Goal: Task Accomplishment & Management: Complete application form

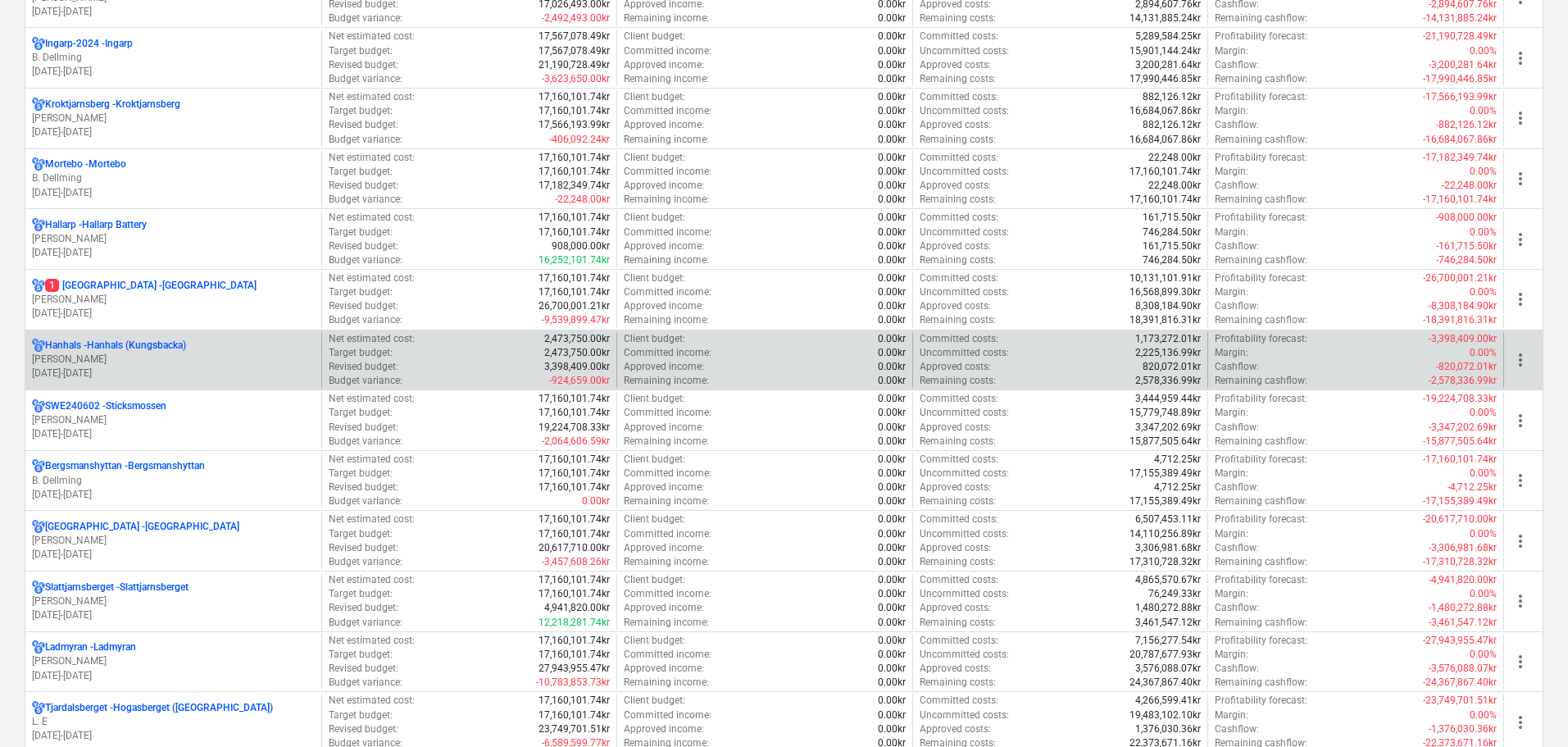
scroll to position [1148, 0]
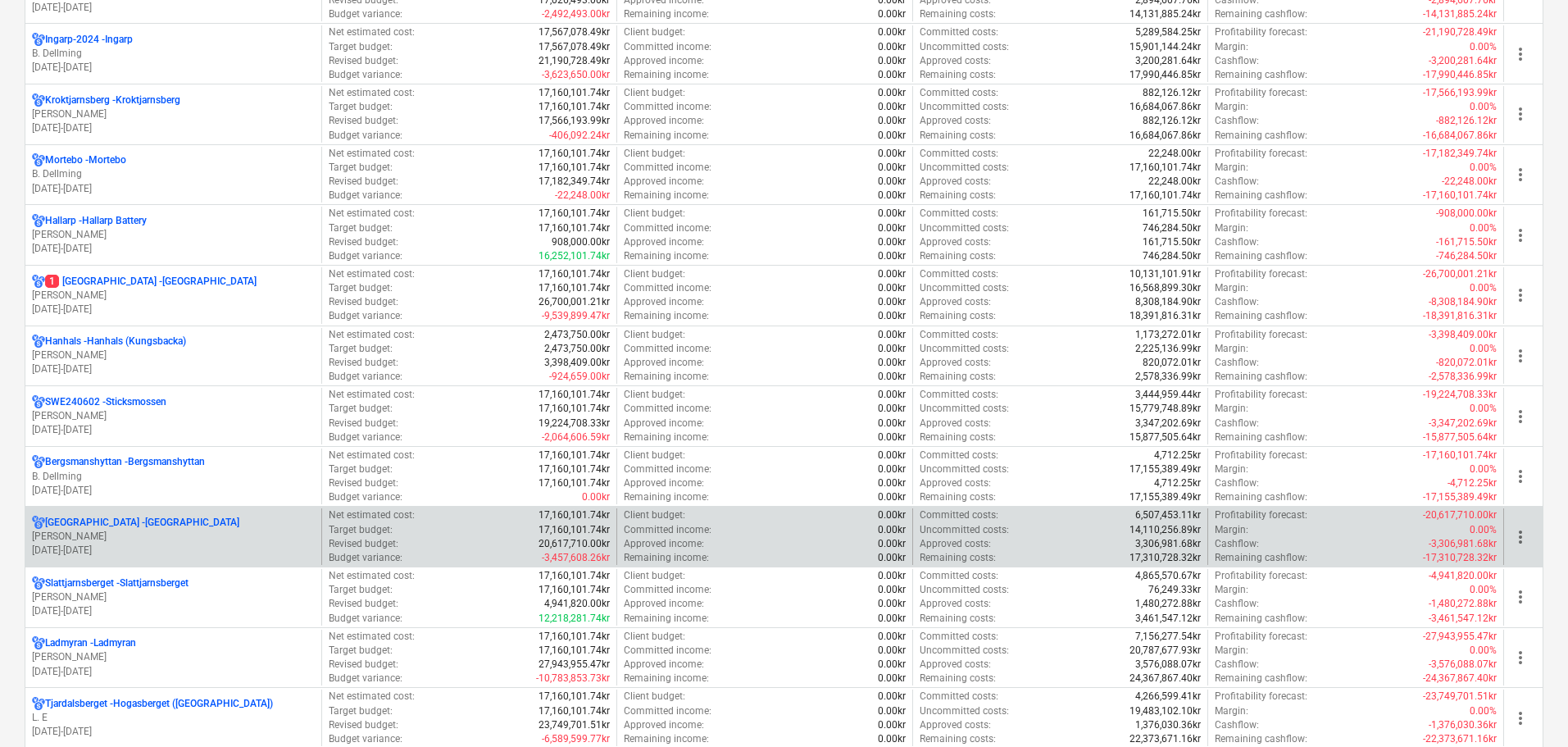
click at [108, 538] on p "[PERSON_NAME]" at bounding box center [173, 537] width 283 height 14
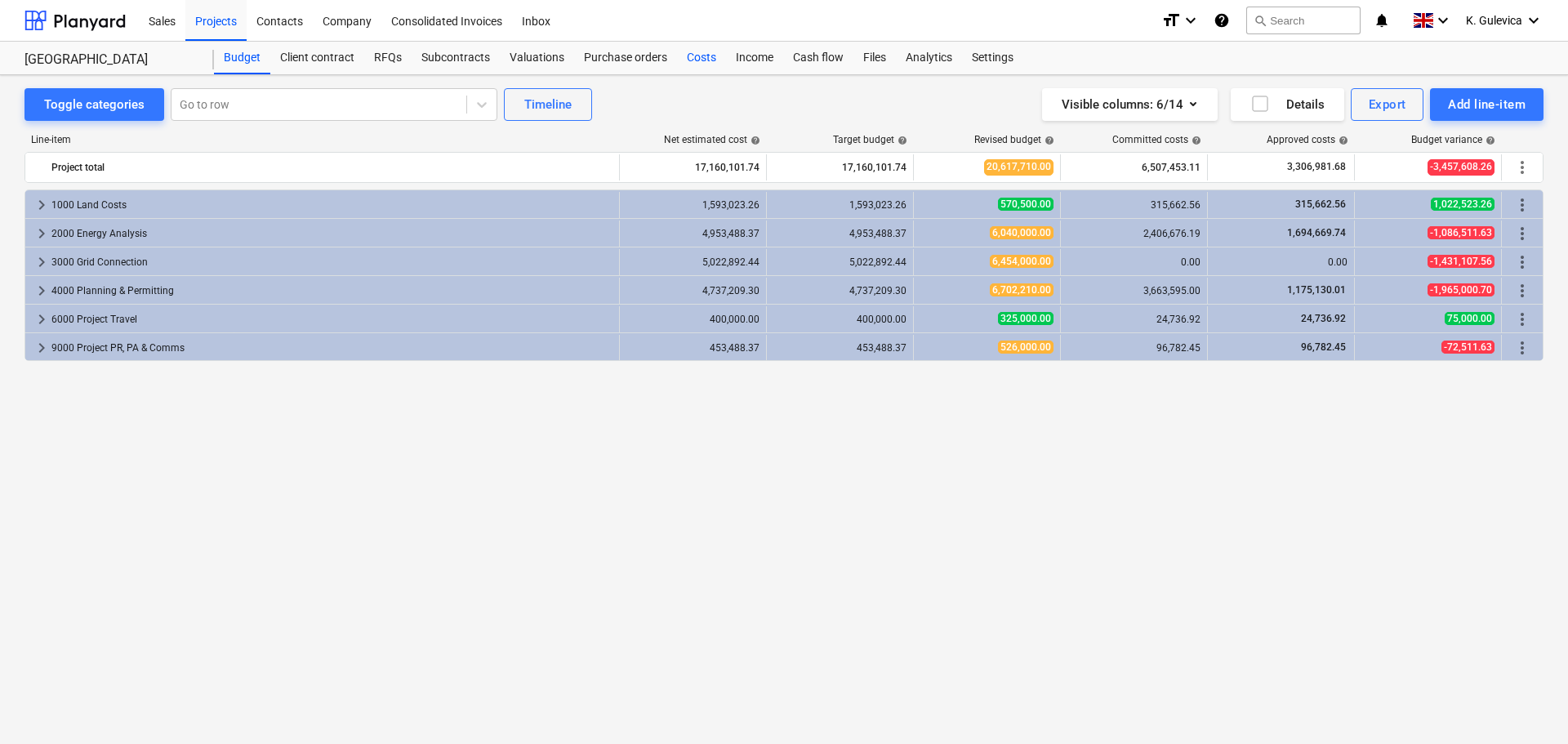
click at [701, 51] on div "Costs" at bounding box center [701, 58] width 49 height 33
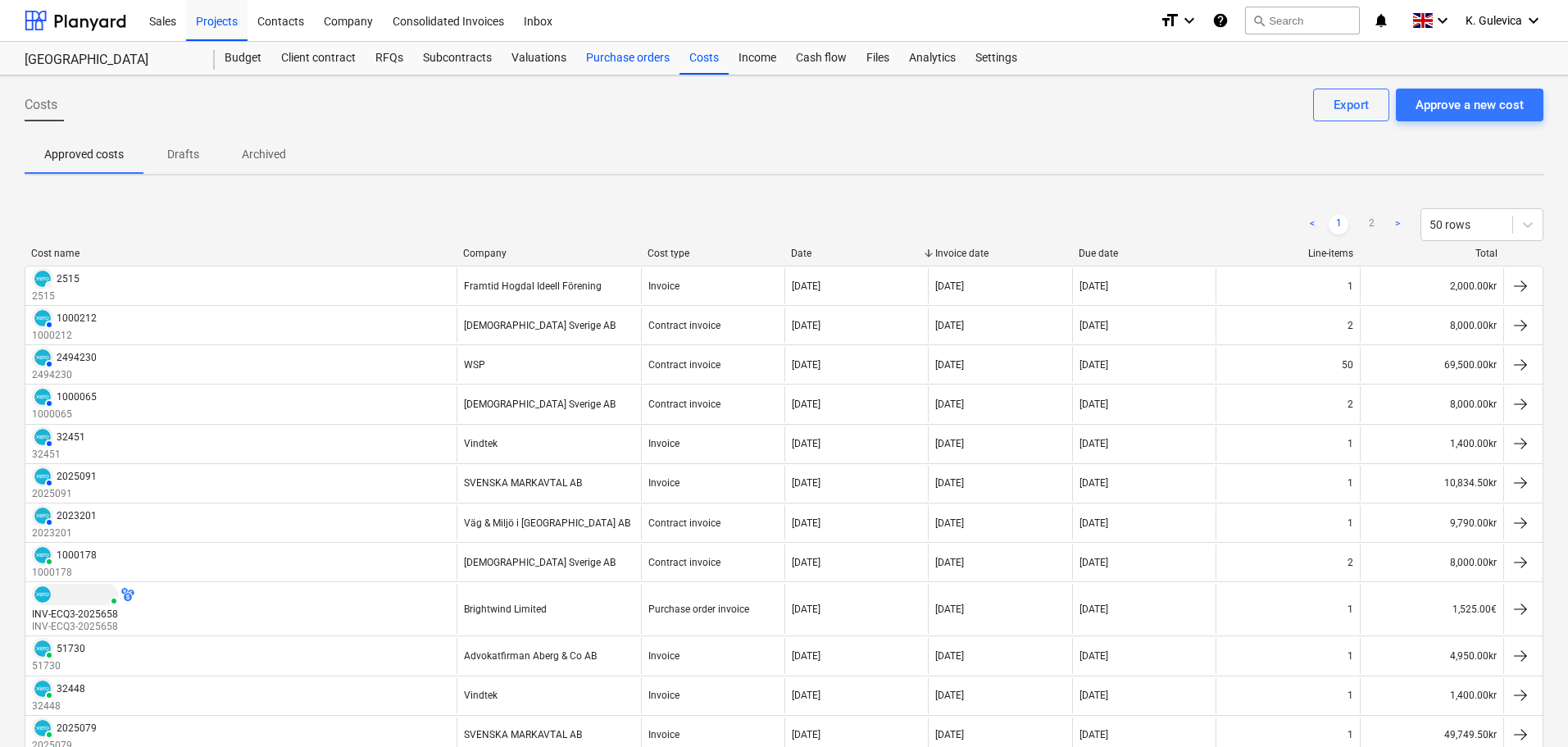
click at [617, 50] on div "Purchase orders" at bounding box center [627, 58] width 103 height 33
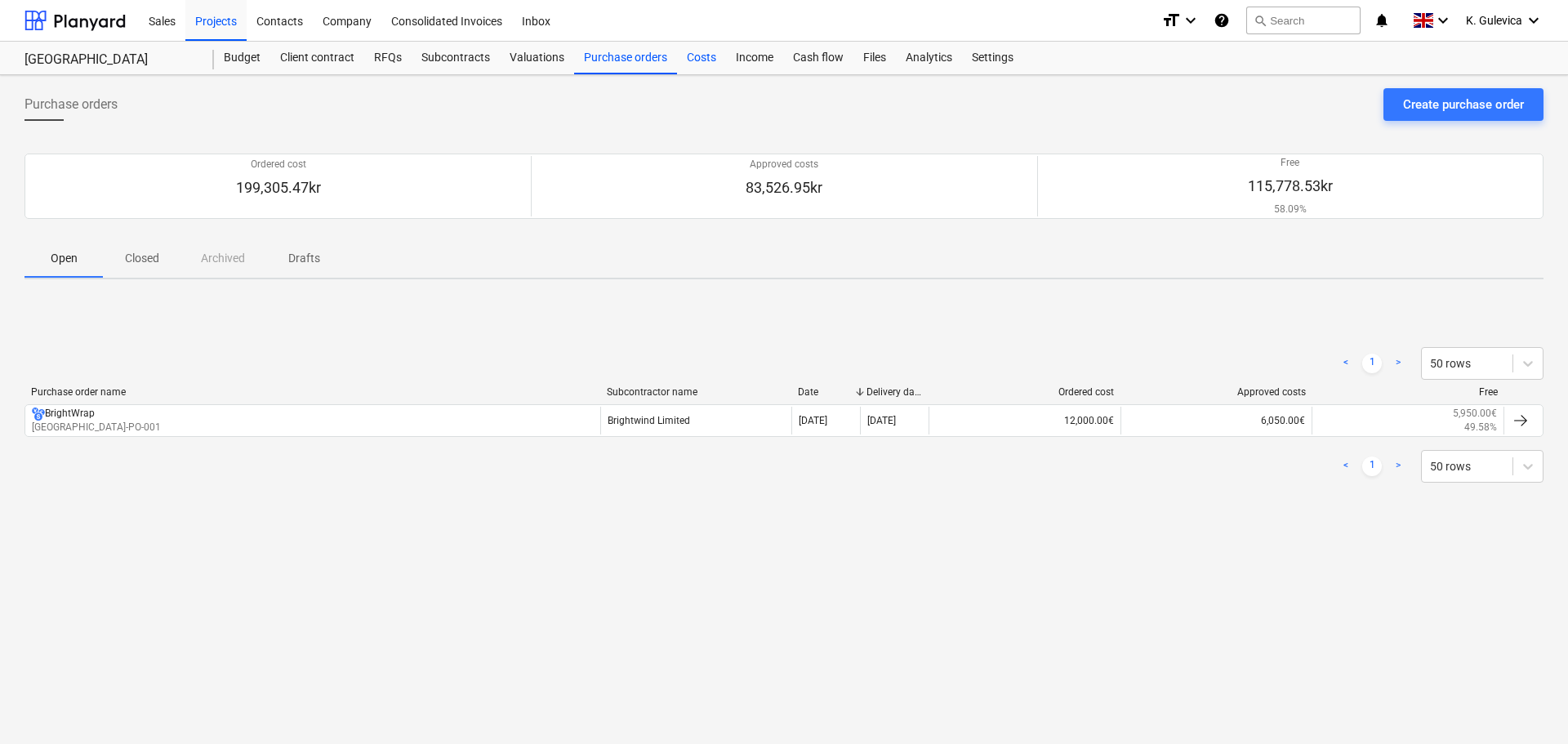
click at [697, 60] on div "Costs" at bounding box center [701, 58] width 49 height 33
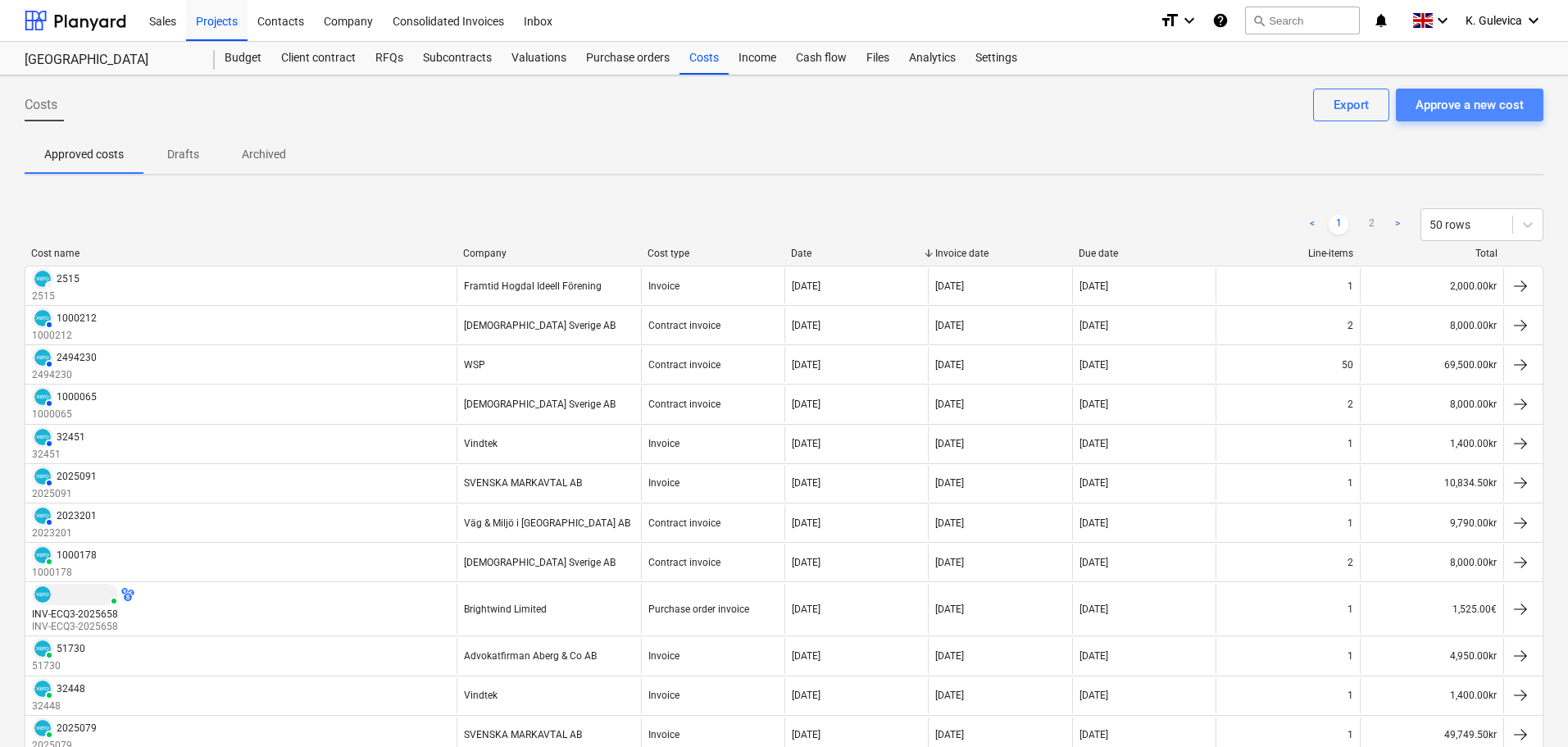
click at [1473, 99] on div "Approve a new cost" at bounding box center [1469, 104] width 108 height 21
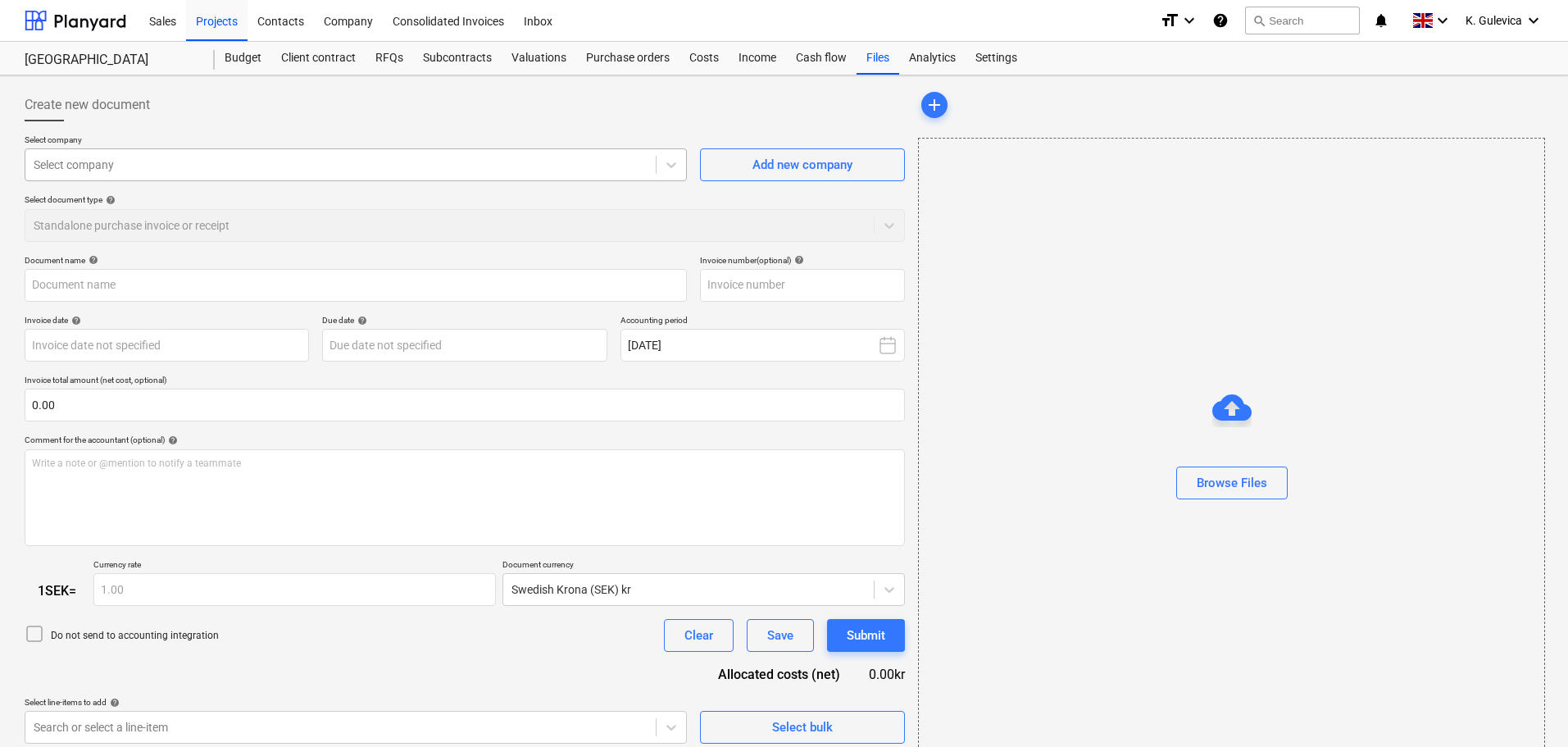
click at [398, 160] on div at bounding box center [341, 165] width 614 height 16
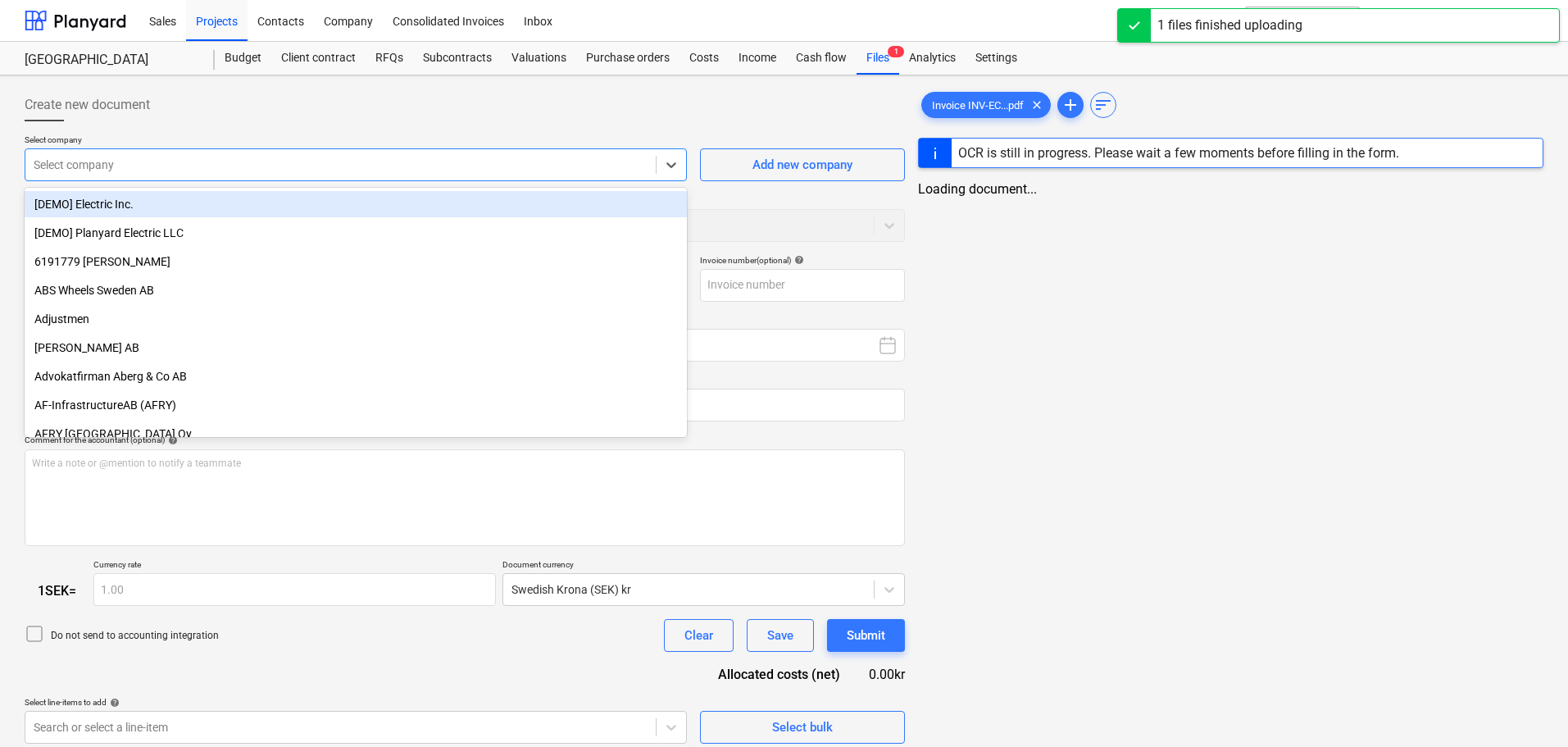
type input "Invoice INV-ECQ3-2025717.pdf"
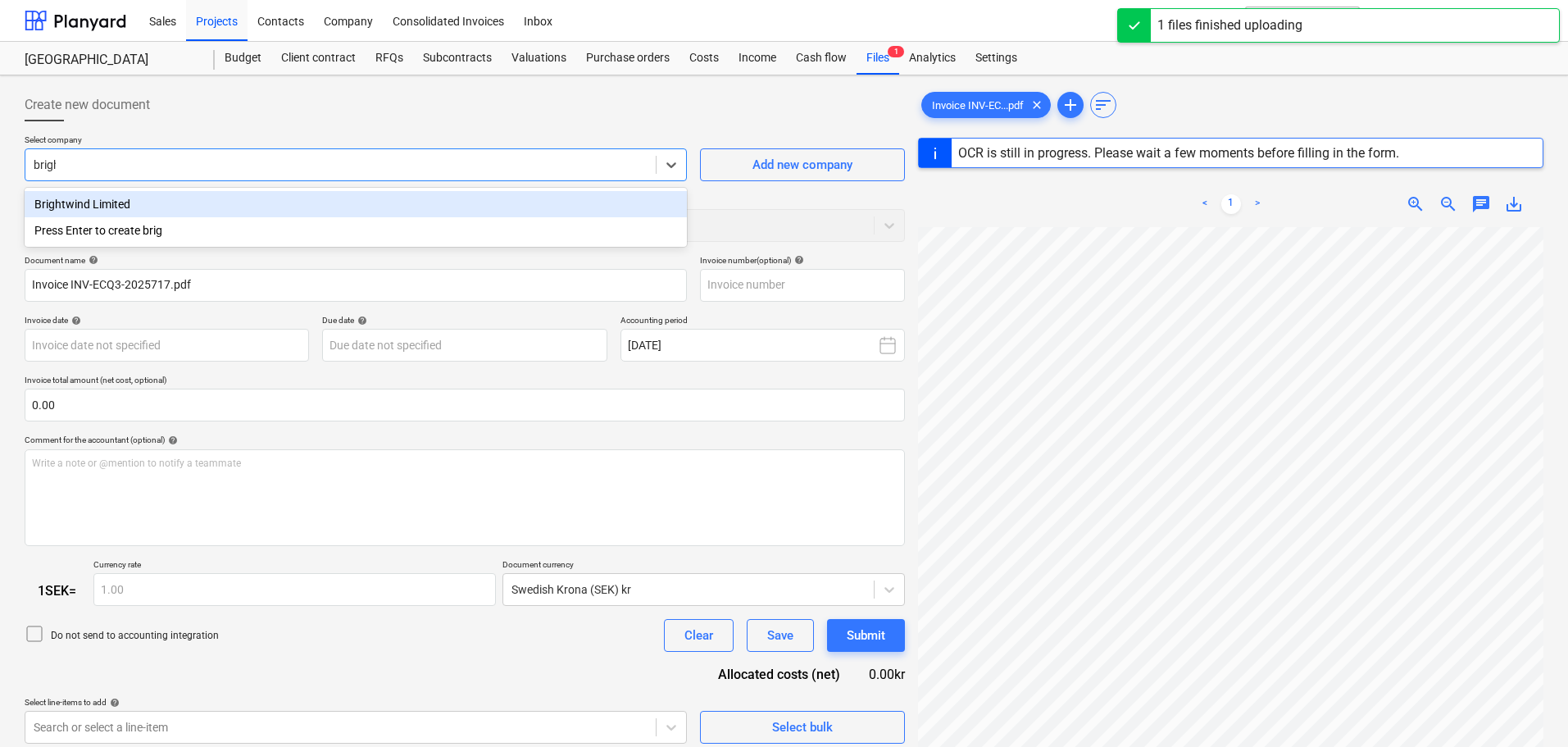
type input "bright"
click at [386, 210] on div "Brightwind Limited" at bounding box center [356, 204] width 663 height 26
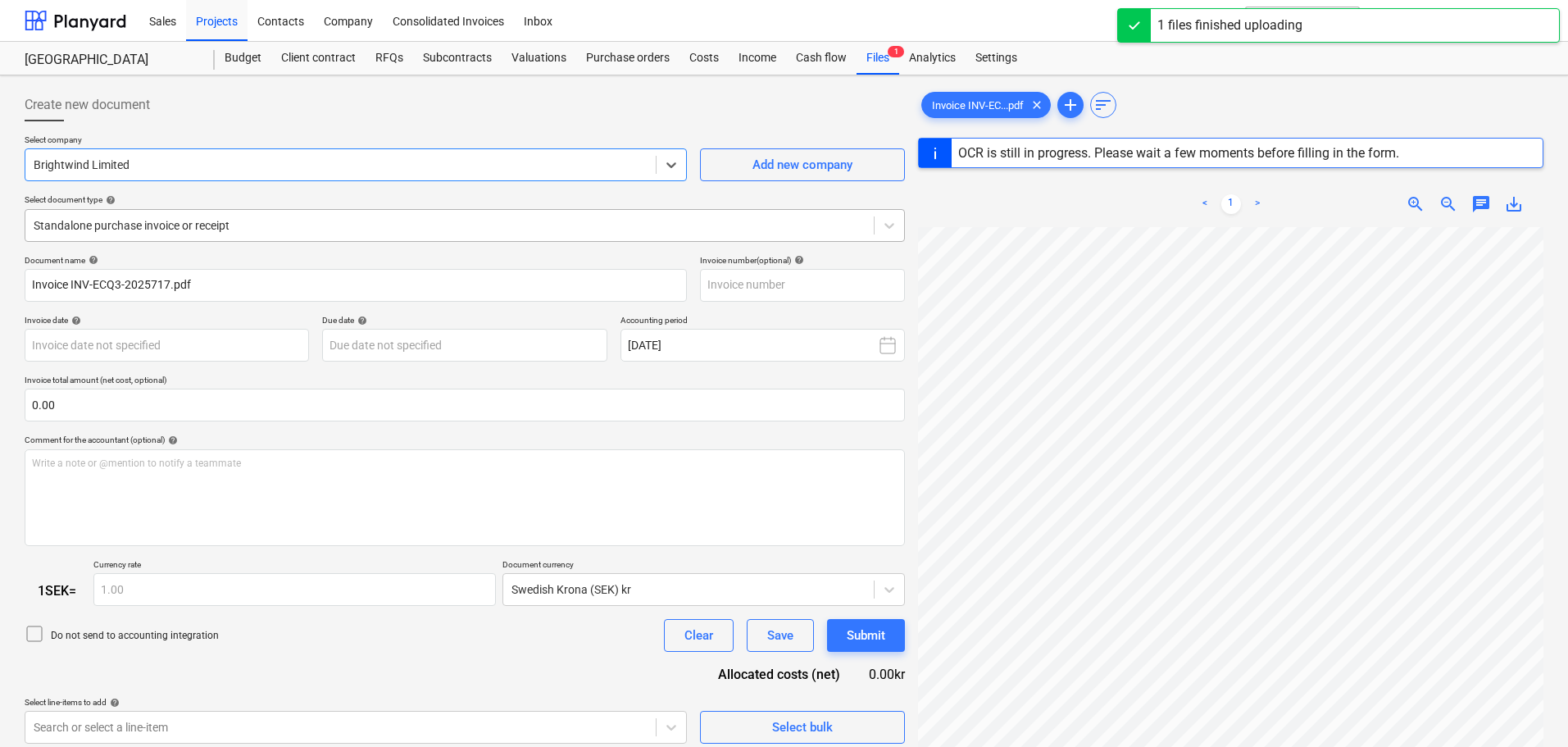
type input "INV-ECQ3-2025717"
type input "[DATE]"
click at [300, 230] on div at bounding box center [450, 225] width 831 height 16
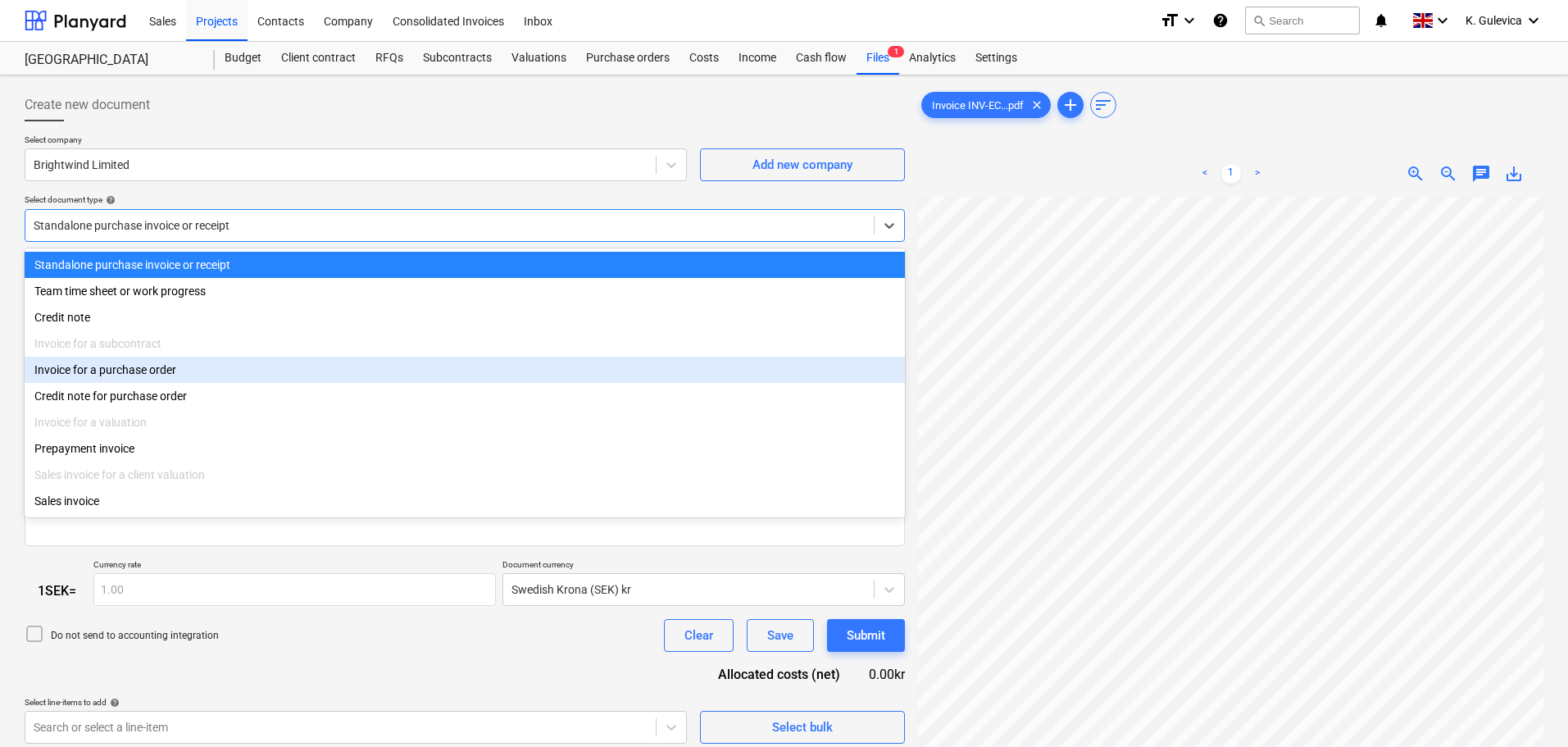
click at [160, 369] on div "Invoice for a purchase order" at bounding box center [465, 370] width 880 height 26
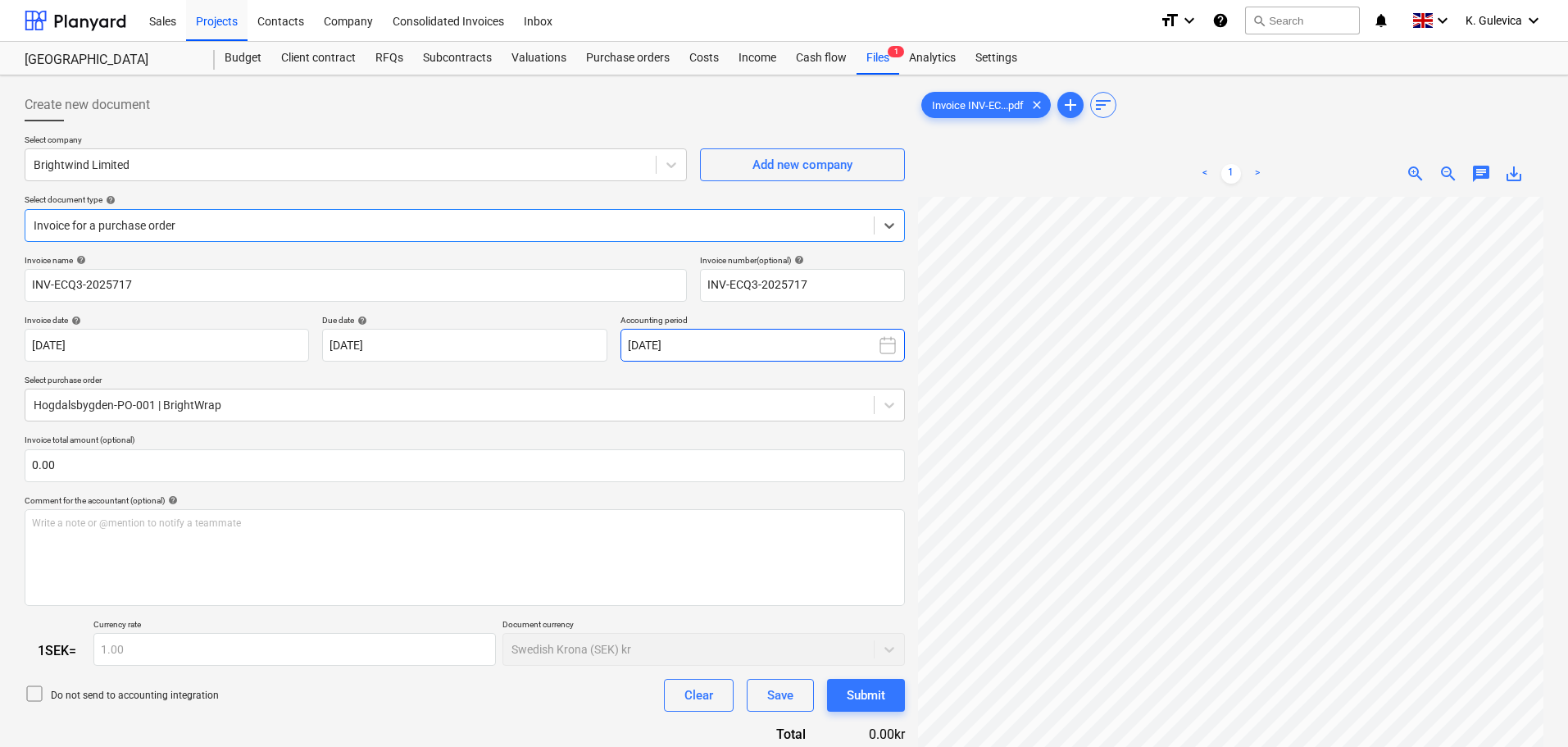
click at [745, 344] on button "[DATE]" at bounding box center [763, 345] width 285 height 33
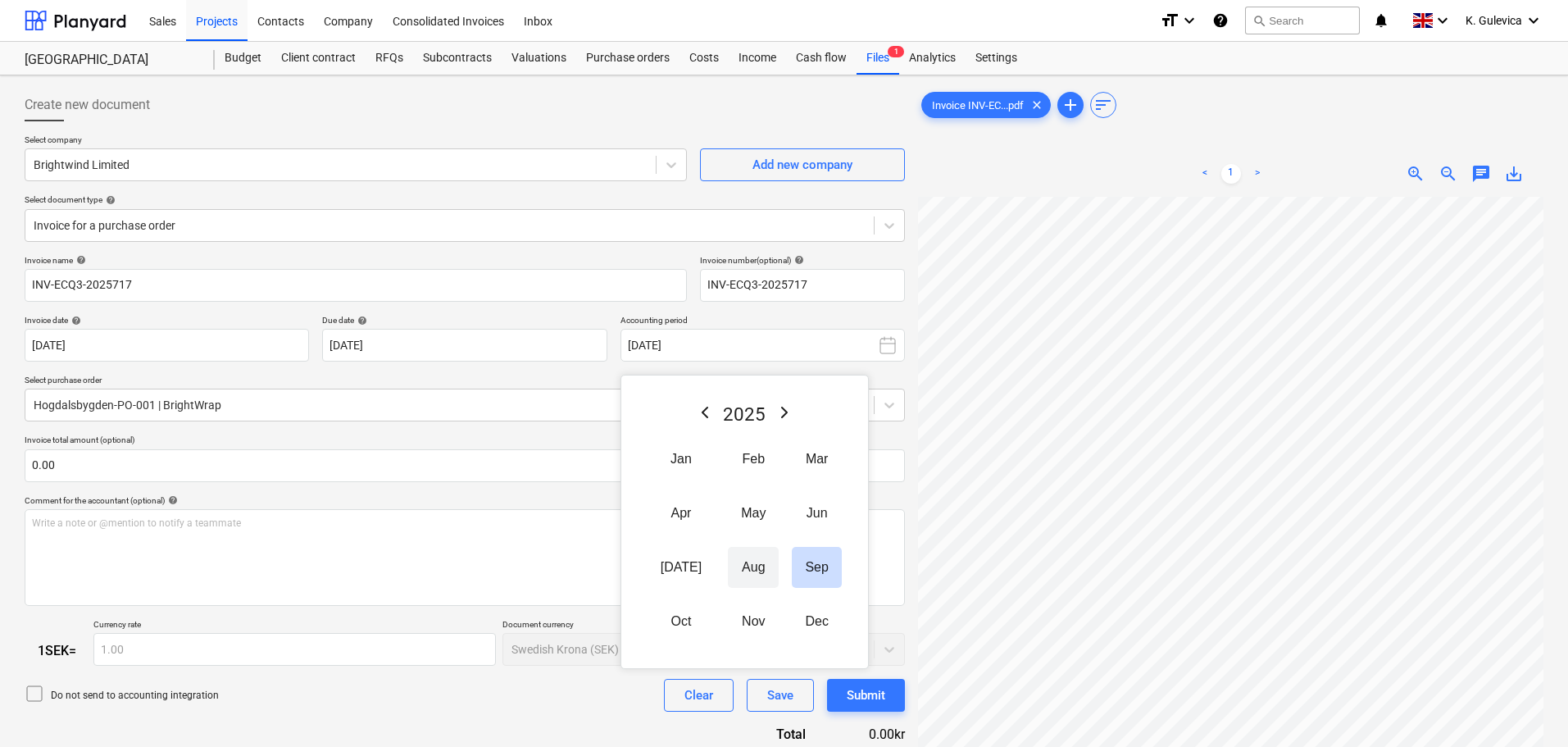
click at [741, 571] on button "Aug" at bounding box center [753, 567] width 51 height 41
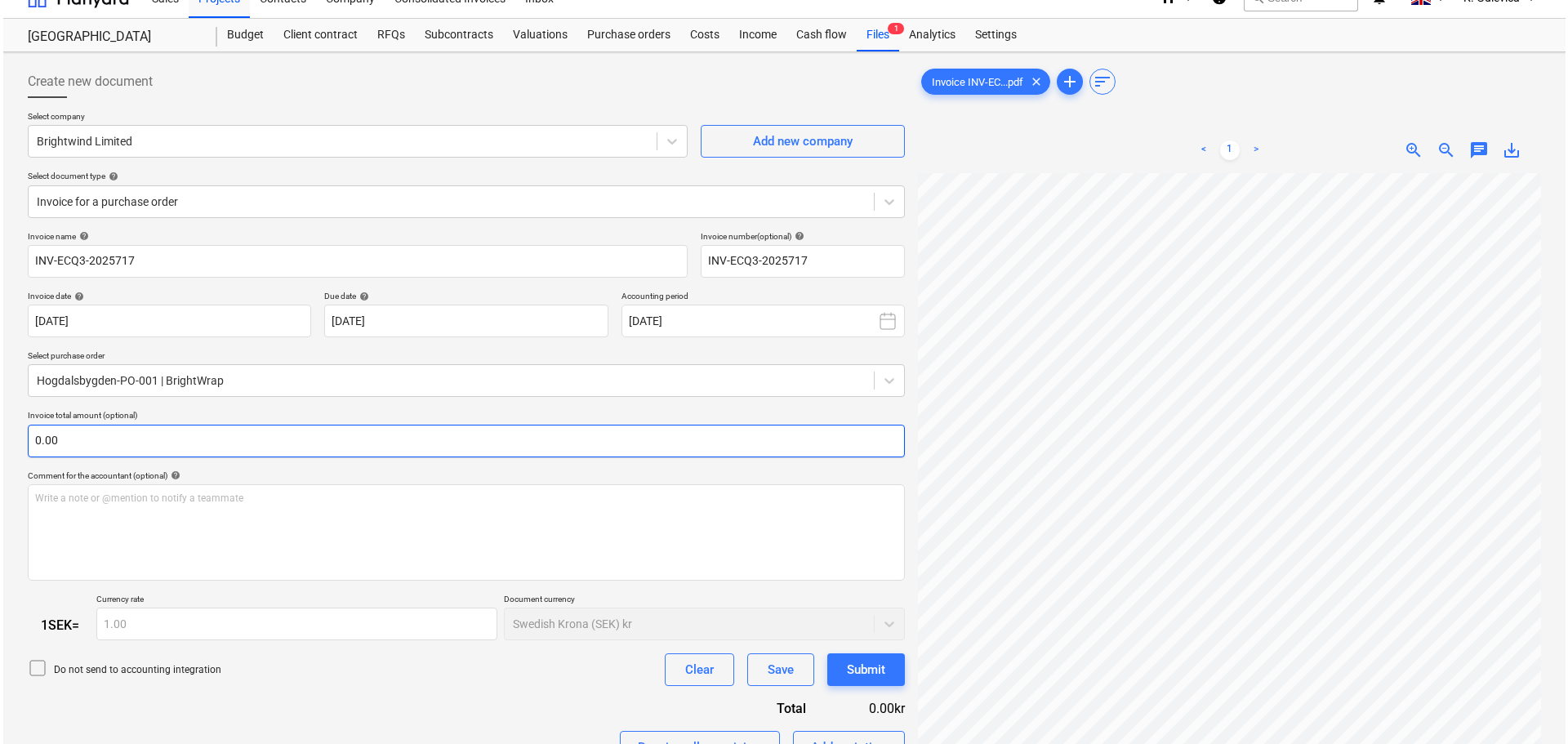
scroll to position [175, 0]
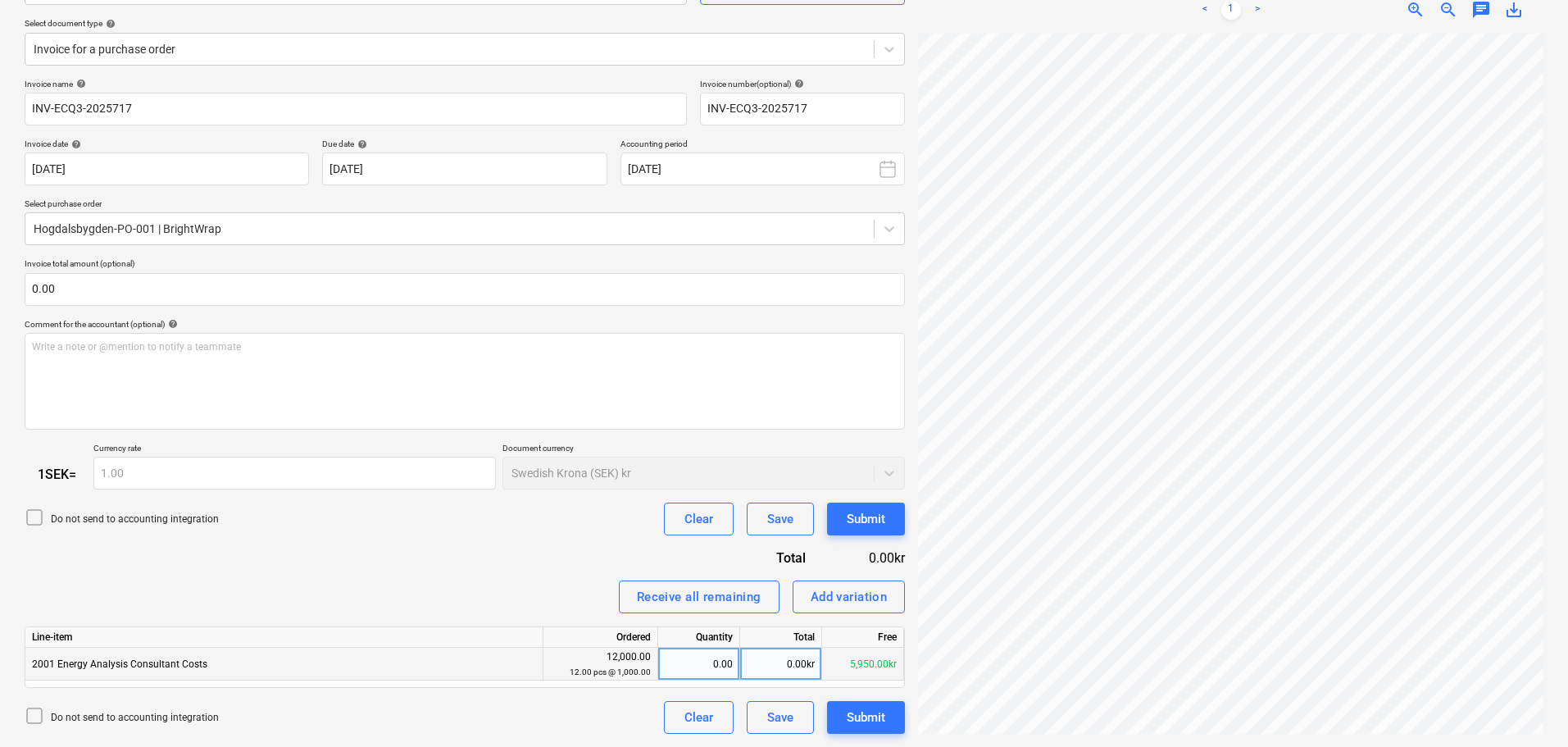
click at [759, 659] on div "0.00kr" at bounding box center [782, 664] width 82 height 33
type input "1525"
click at [868, 716] on div "Submit" at bounding box center [865, 717] width 39 height 21
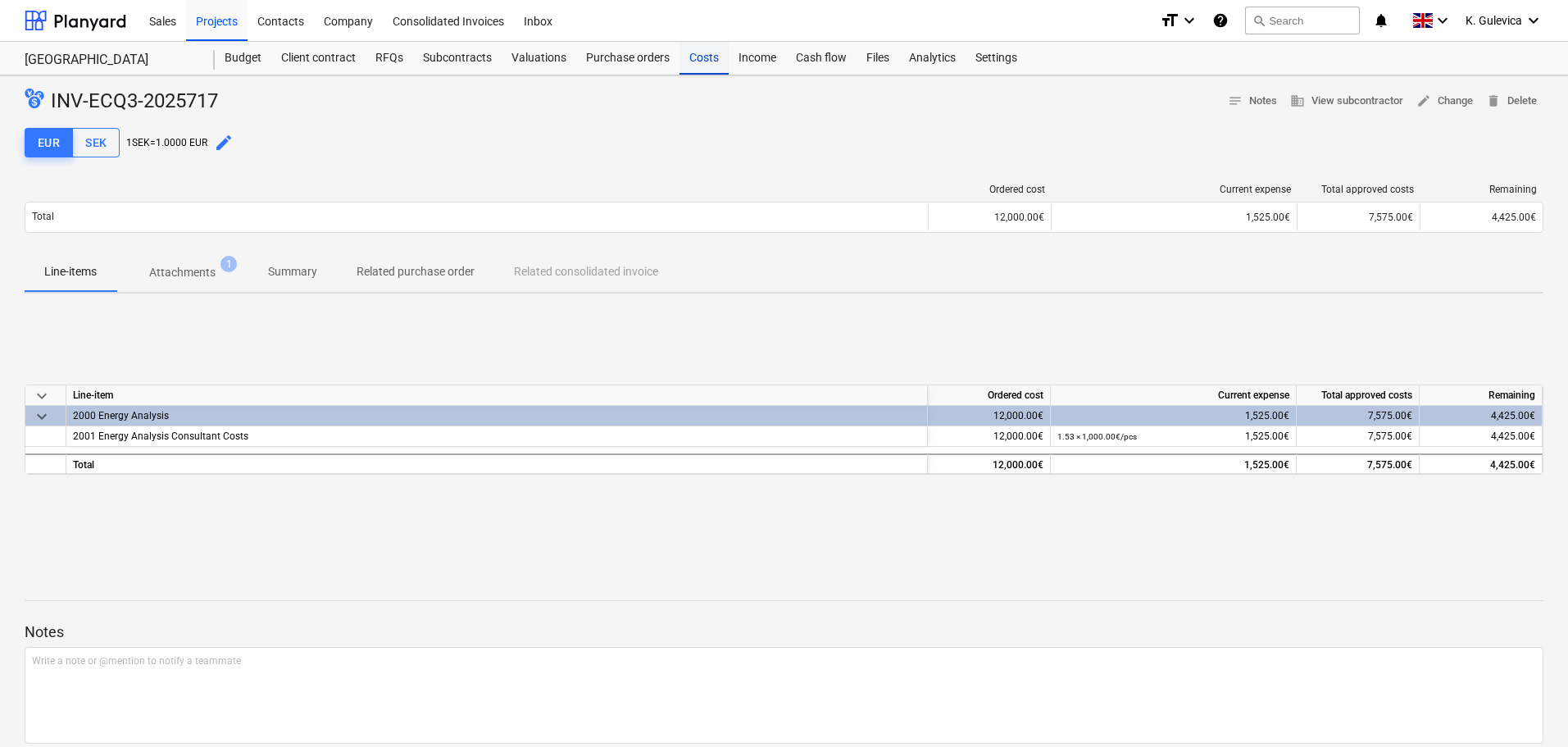
drag, startPoint x: 706, startPoint y: 60, endPoint x: 706, endPoint y: 71, distance: 11.0
click at [706, 60] on div "Costs" at bounding box center [704, 58] width 49 height 33
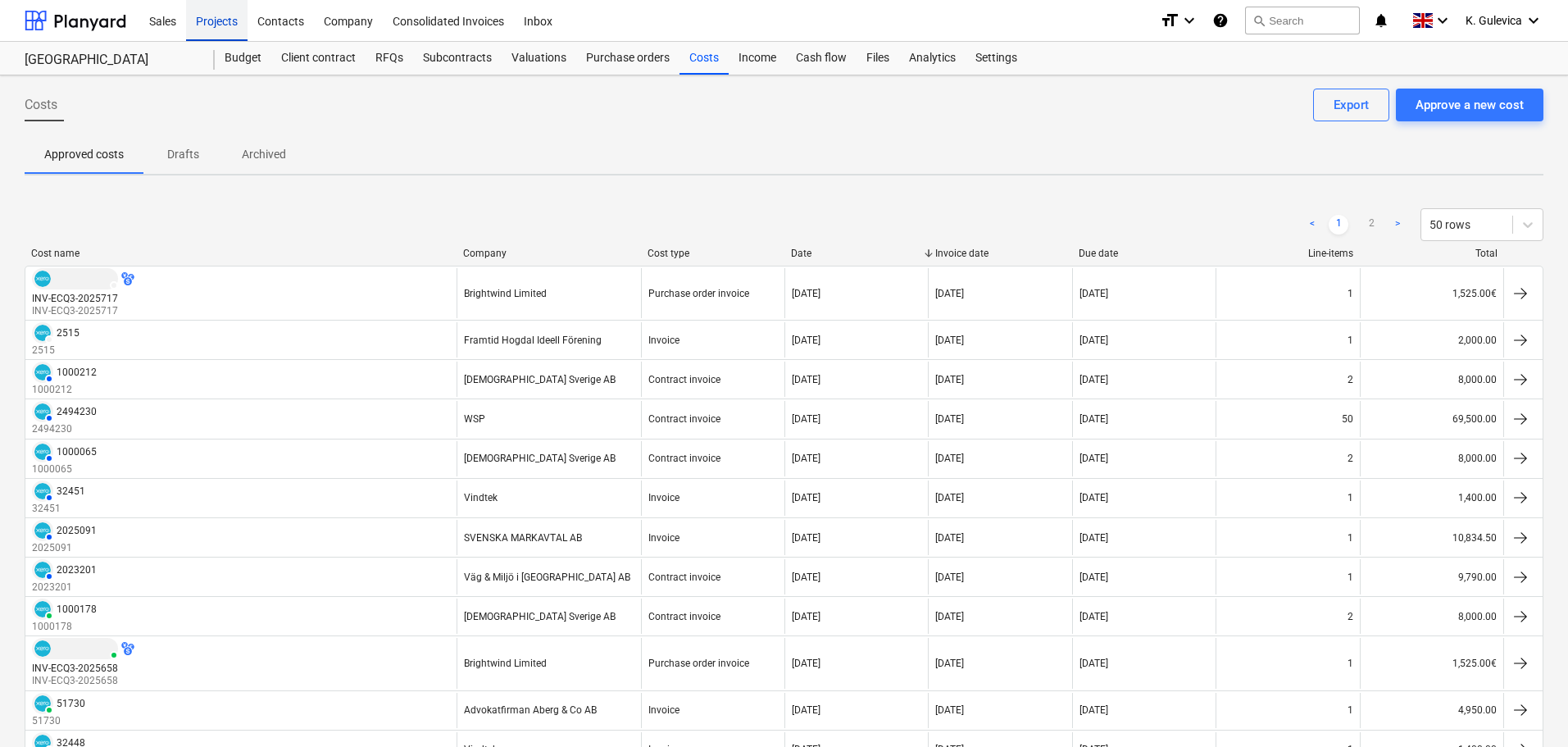
drag, startPoint x: 218, startPoint y: 19, endPoint x: 229, endPoint y: 25, distance: 12.5
click at [218, 19] on div "Projects" at bounding box center [217, 20] width 62 height 42
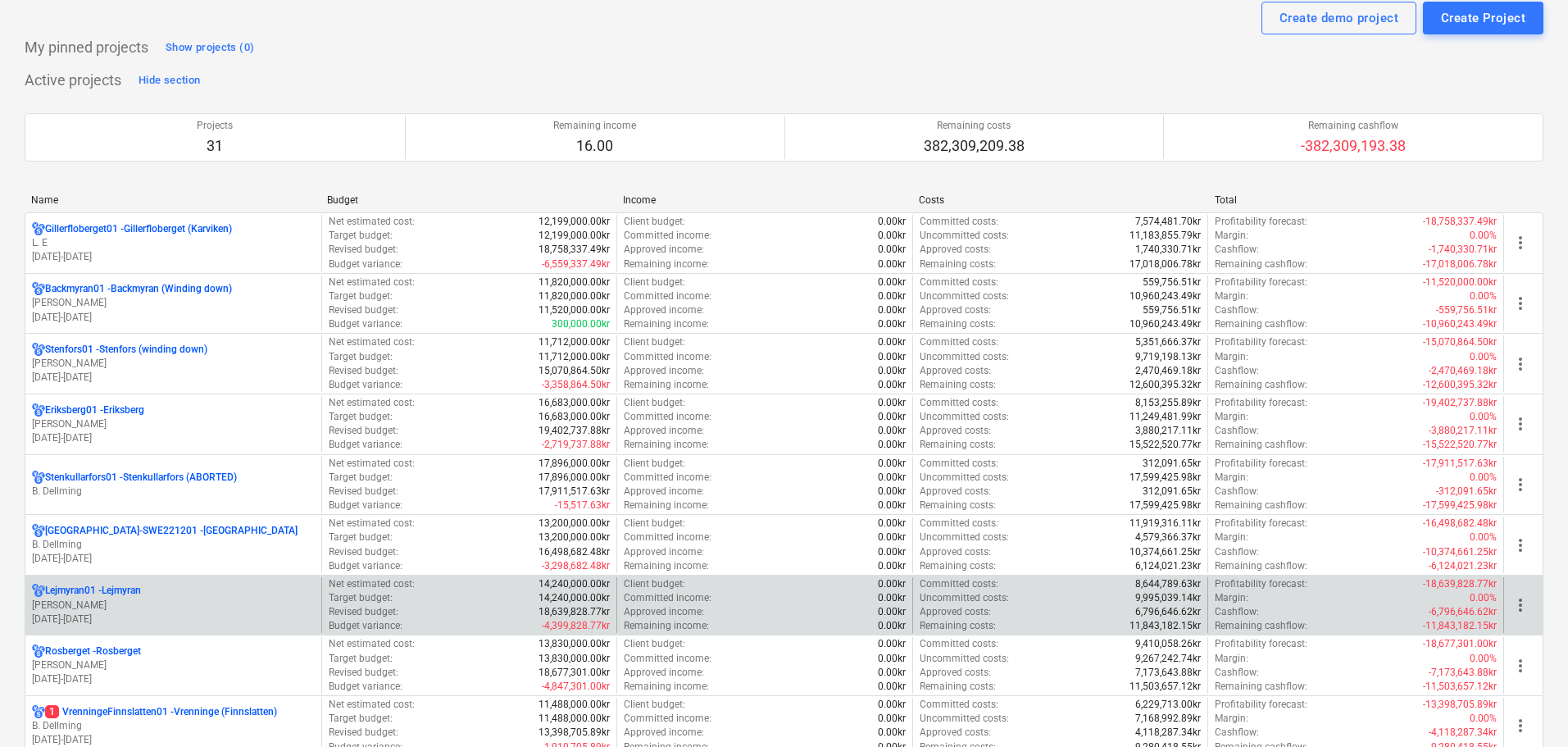
scroll to position [82, 0]
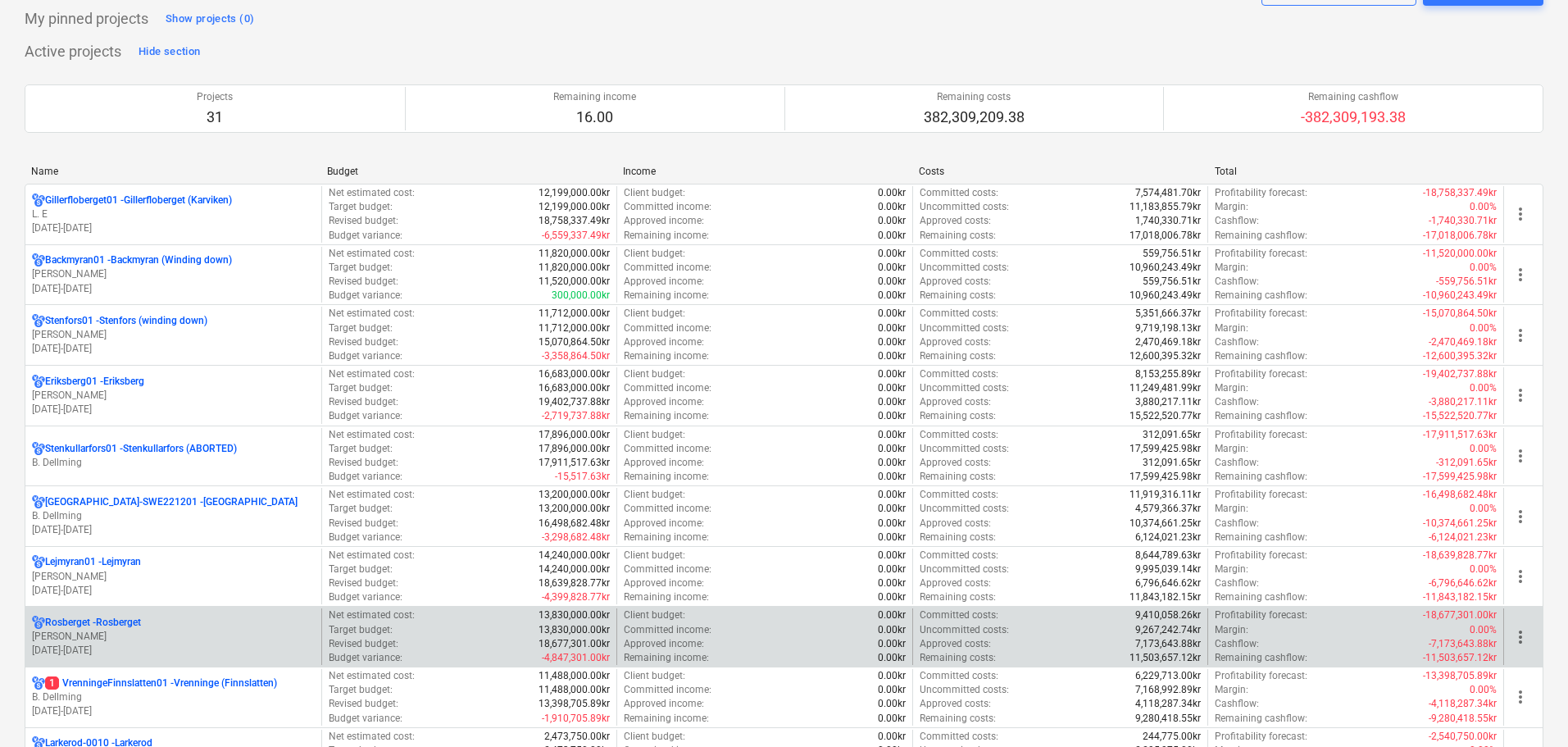
click at [158, 626] on div "Rosberget - Rosberget" at bounding box center [173, 623] width 283 height 14
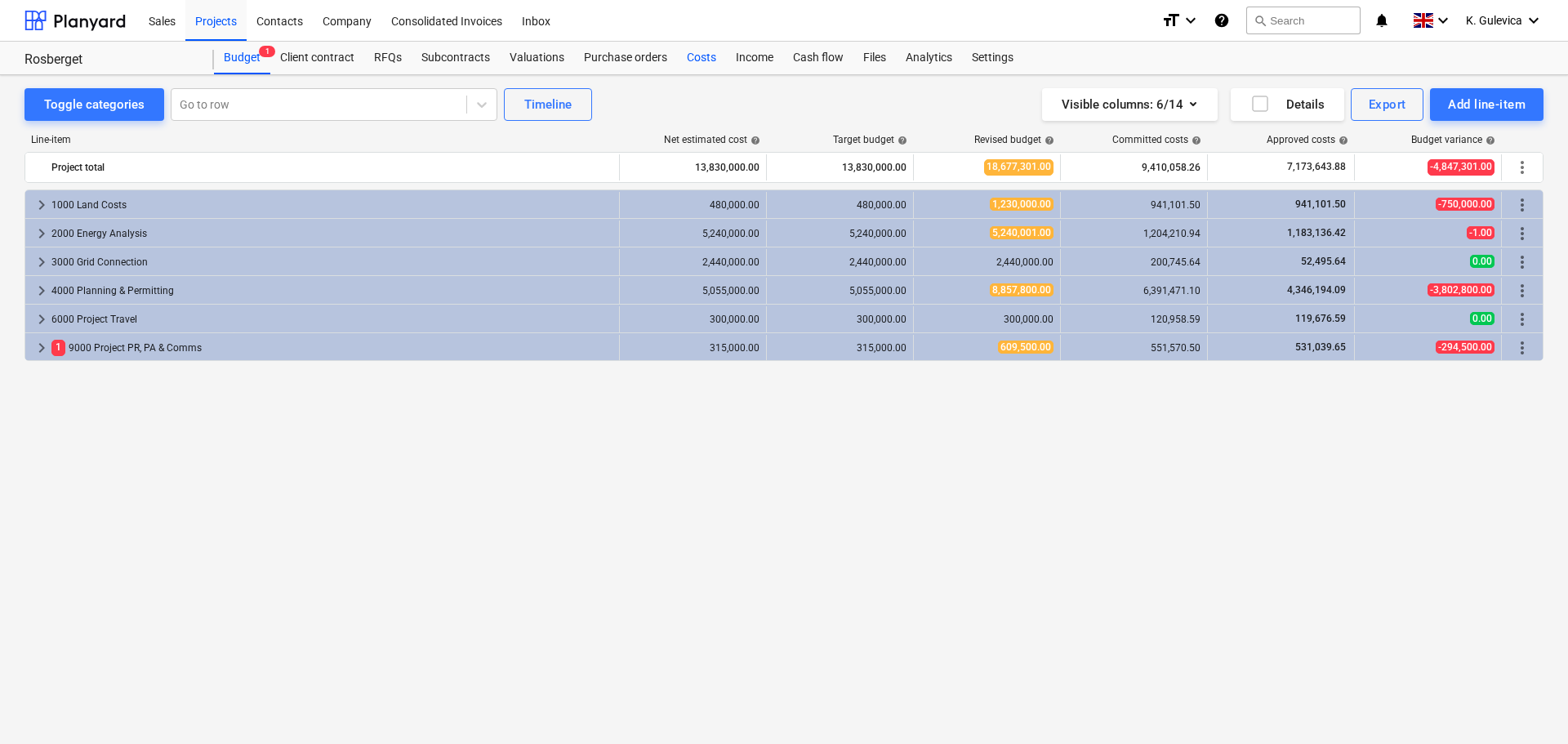
click at [697, 62] on div "Costs" at bounding box center [701, 58] width 49 height 33
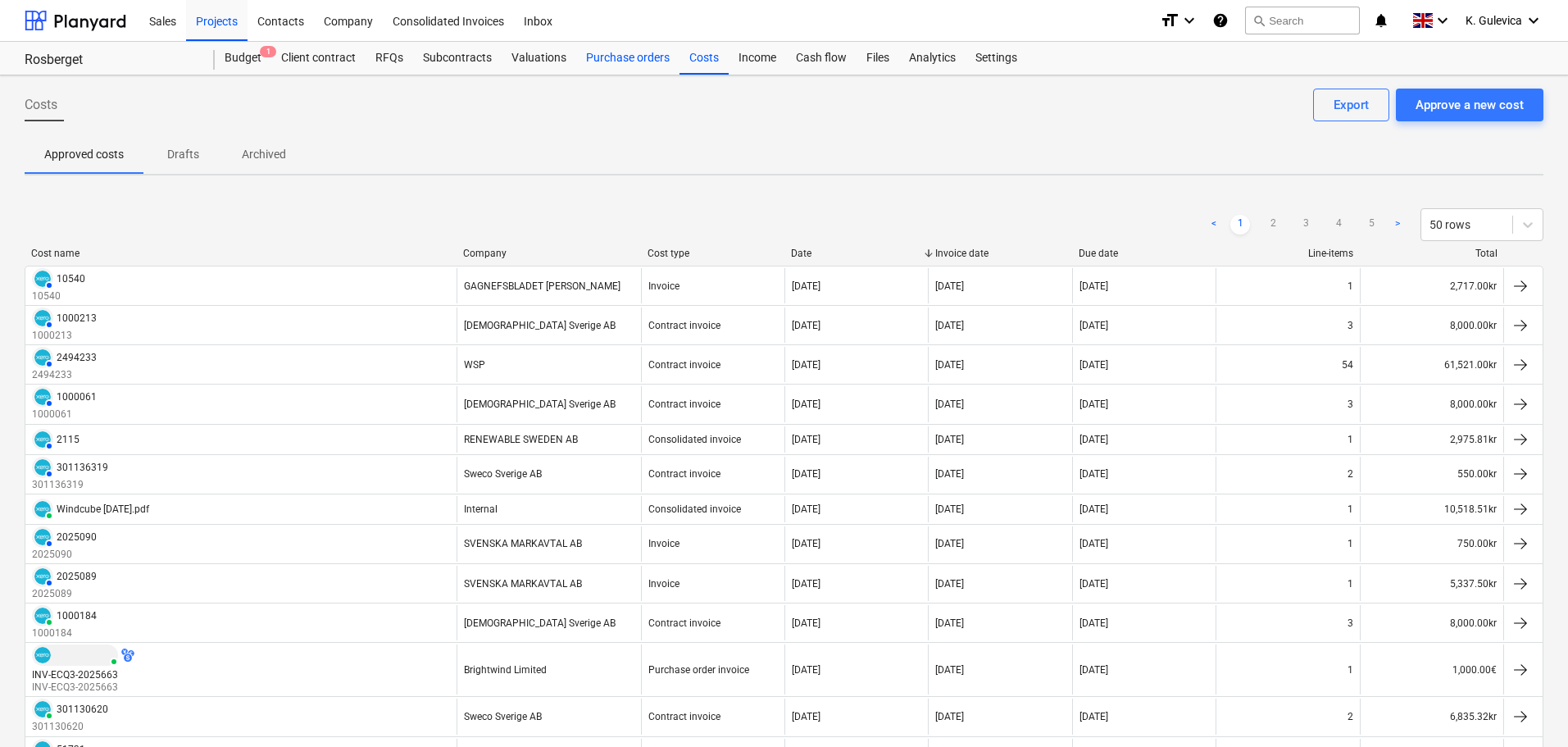
drag, startPoint x: 599, startPoint y: 54, endPoint x: 613, endPoint y: 65, distance: 17.8
click at [598, 54] on div "Purchase orders" at bounding box center [627, 58] width 103 height 33
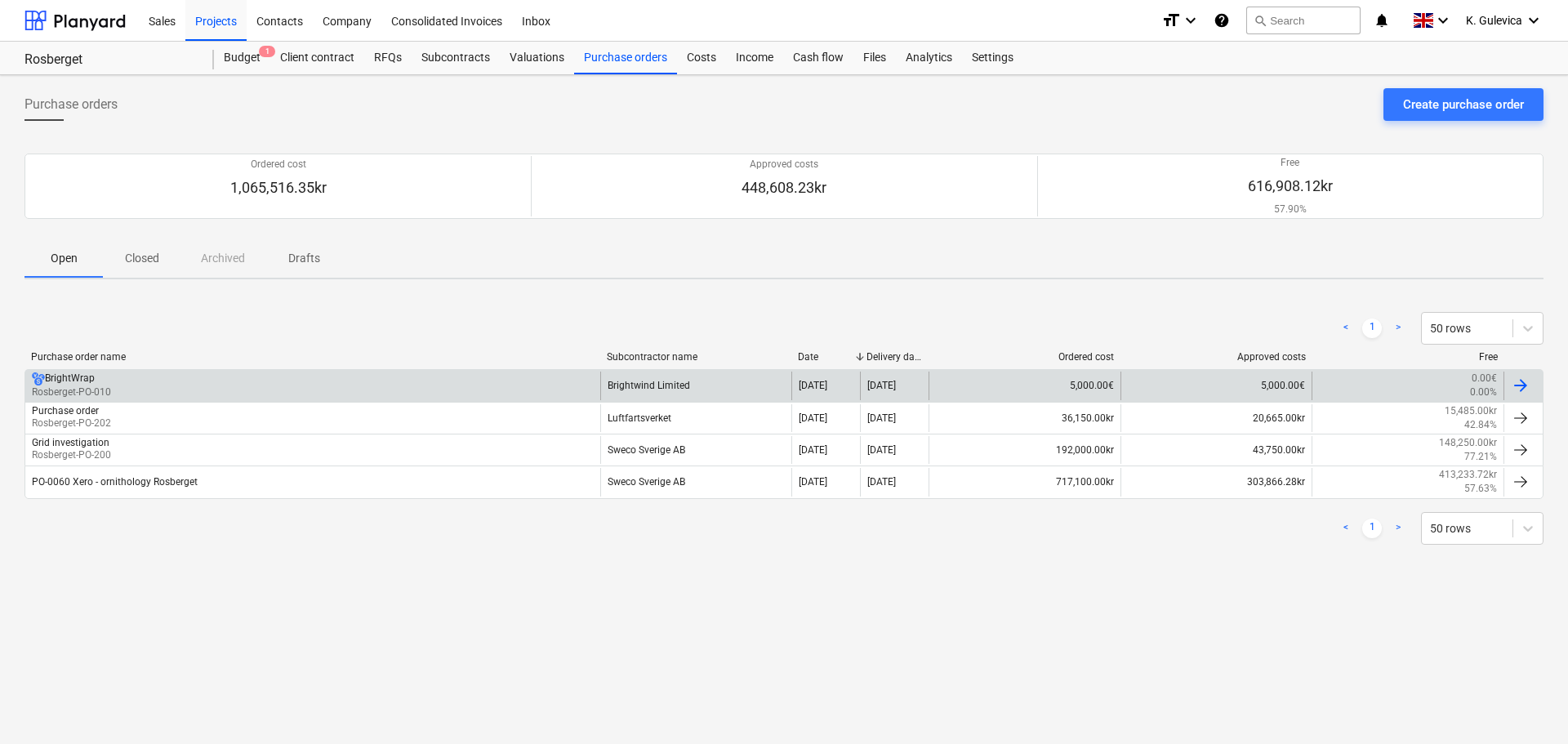
click at [701, 384] on div "Brightwind Limited" at bounding box center [696, 385] width 192 height 28
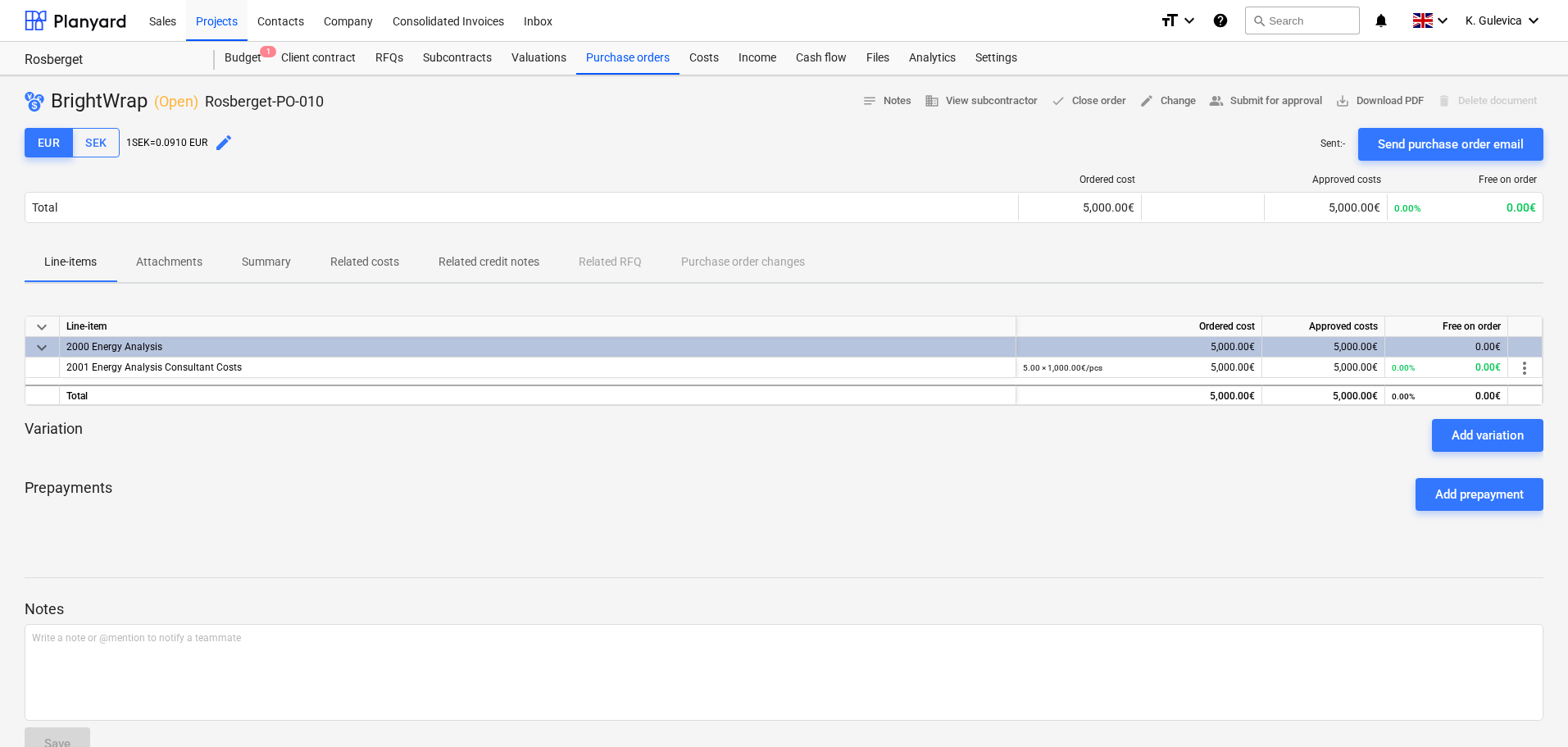
click at [748, 263] on div "Line-items Attachments Summary Related costs Related credit notes Related RFQ P…" at bounding box center [784, 262] width 1519 height 39
click at [220, 15] on div "Projects" at bounding box center [217, 20] width 62 height 42
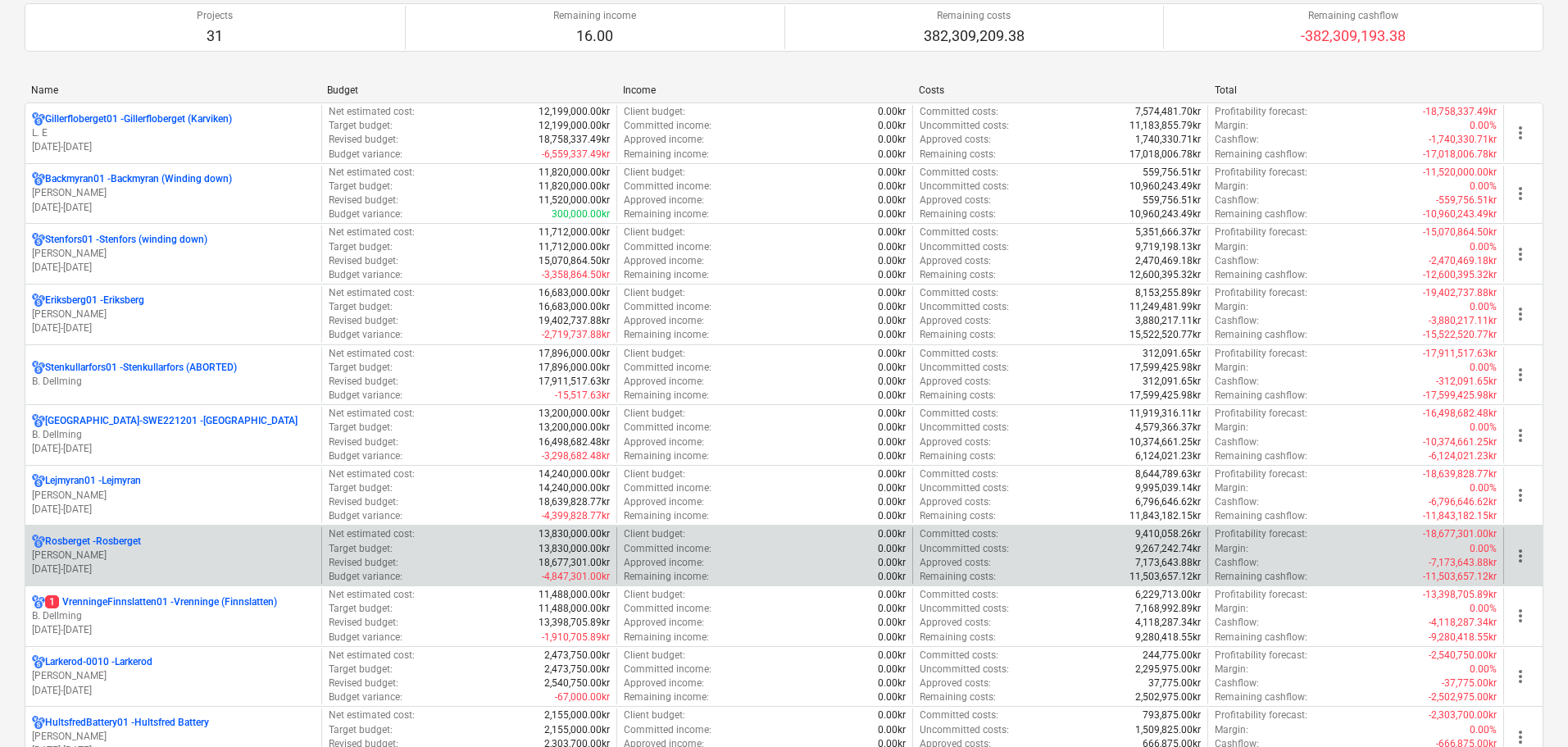
scroll to position [164, 0]
click at [181, 558] on p "[PERSON_NAME]" at bounding box center [173, 555] width 283 height 14
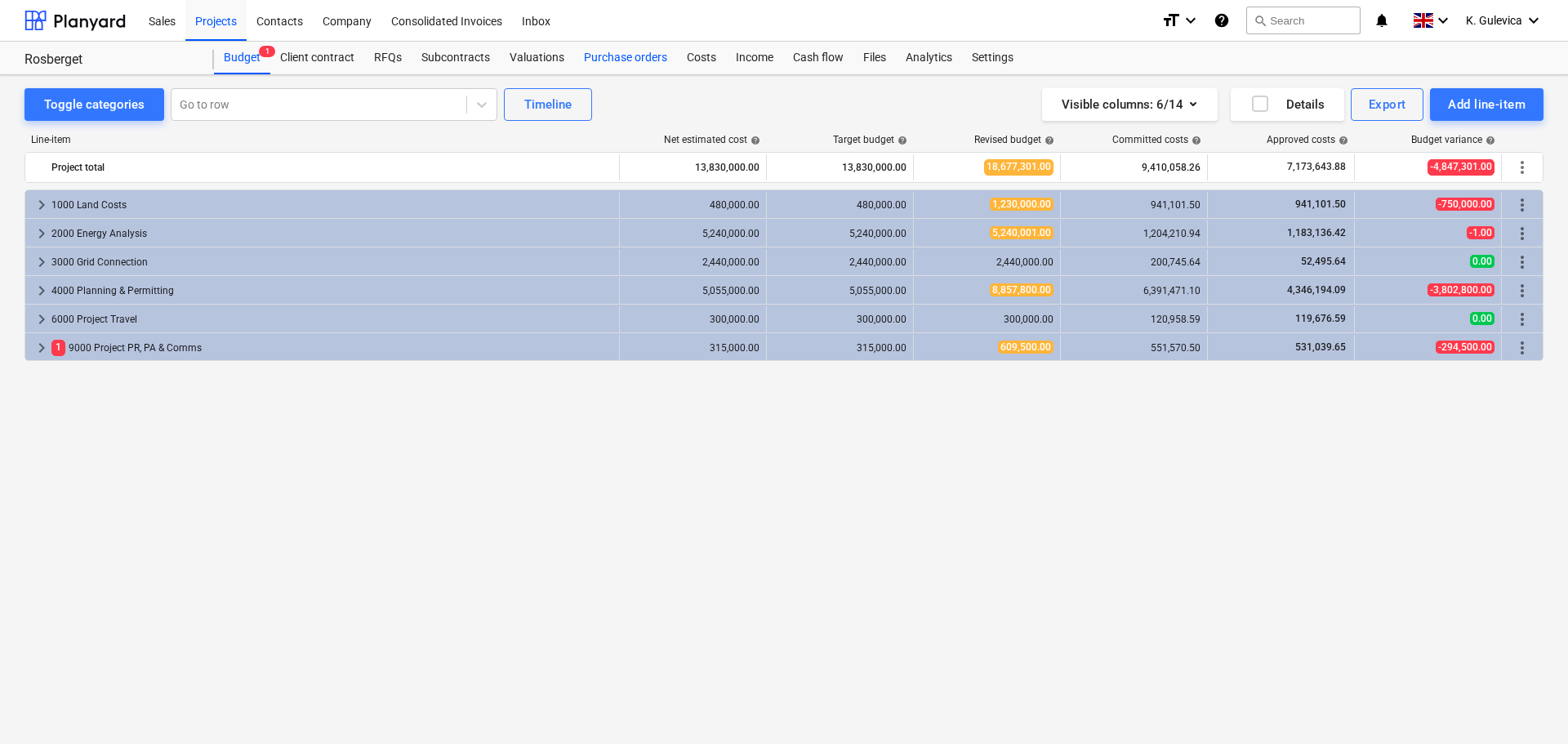
click at [610, 54] on div "Purchase orders" at bounding box center [624, 58] width 103 height 33
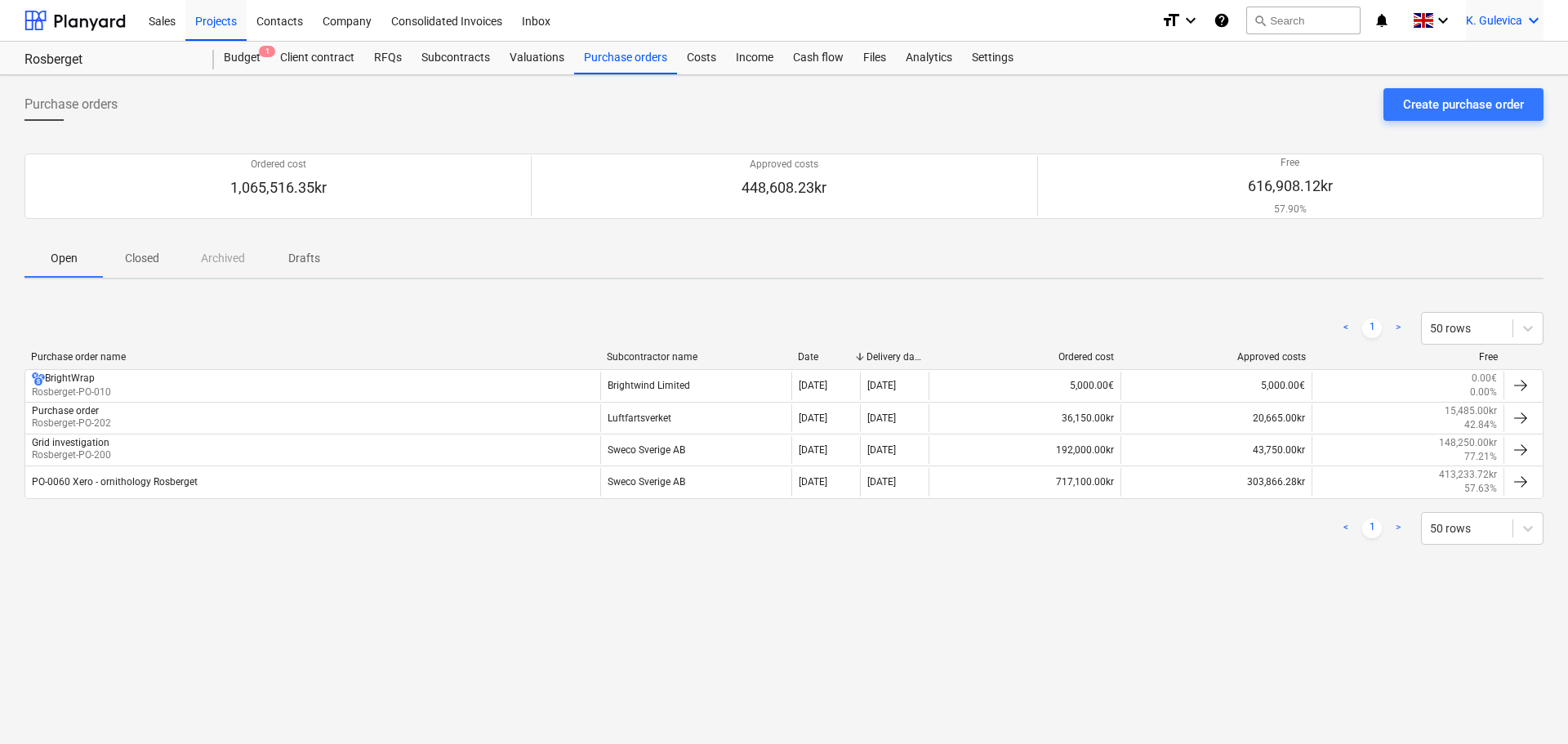
drag, startPoint x: 1459, startPoint y: 22, endPoint x: 1514, endPoint y: 23, distance: 55.0
click at [1462, 22] on div "format_size keyboard_arrow_down help search Search notifications 0 keyboard_arr…" at bounding box center [1352, 20] width 382 height 41
click at [1507, 21] on span "K. Gulevica" at bounding box center [1493, 20] width 57 height 13
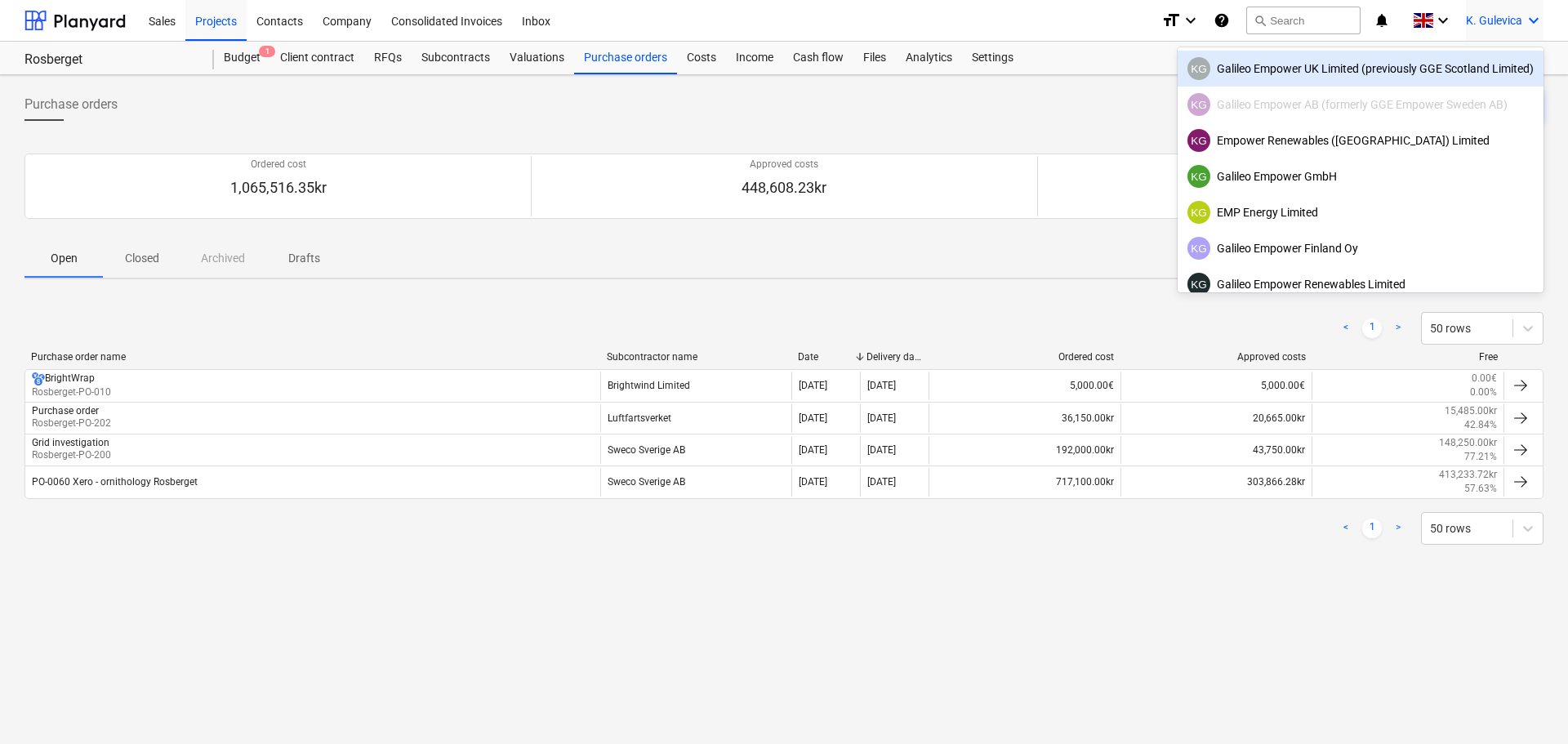
click at [1323, 75] on div "KG Galileo Empower UK Limited (previously GGE Scotland Limited)" at bounding box center [1360, 68] width 346 height 23
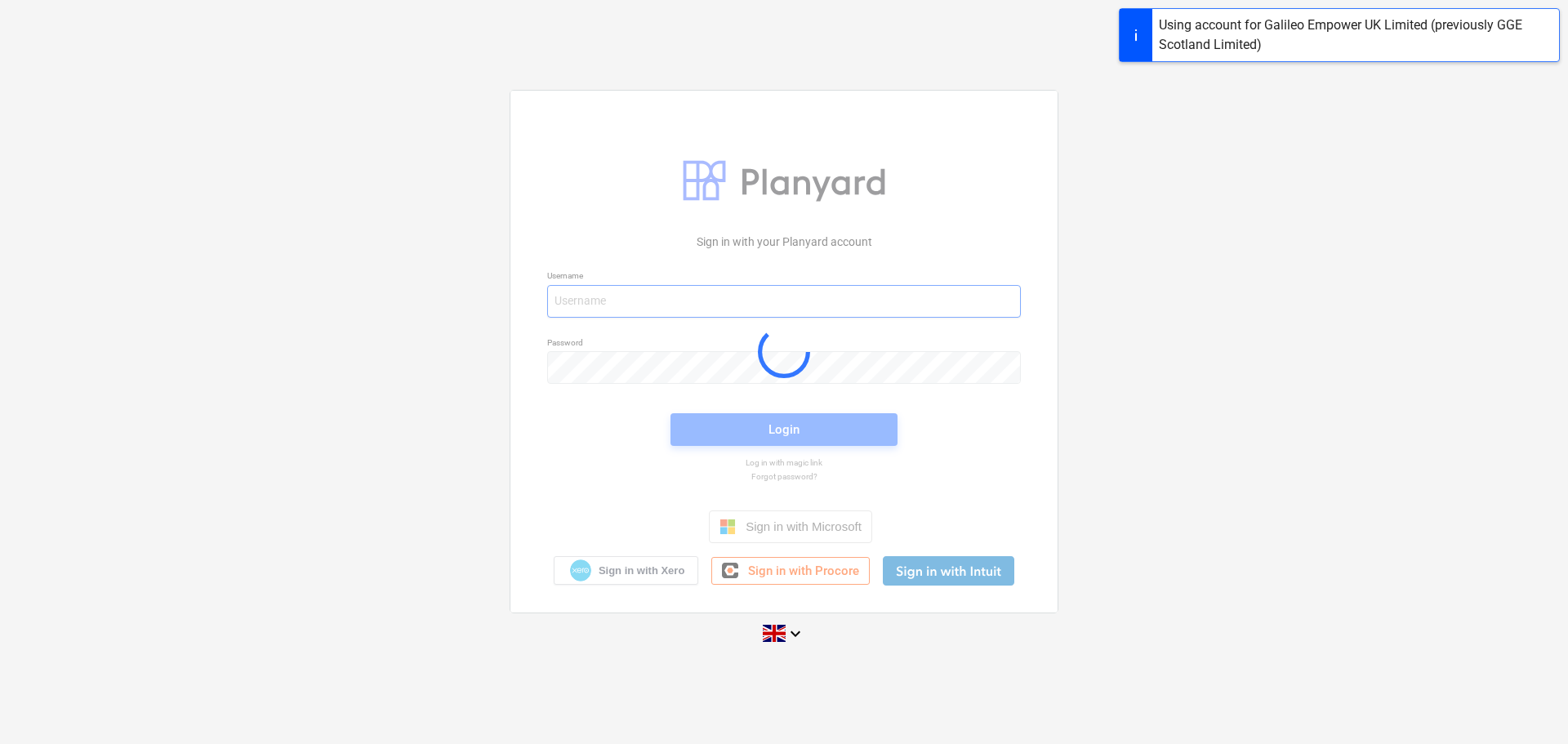
type input "[EMAIL_ADDRESS][DOMAIN_NAME]"
